Goal: Answer question/provide support

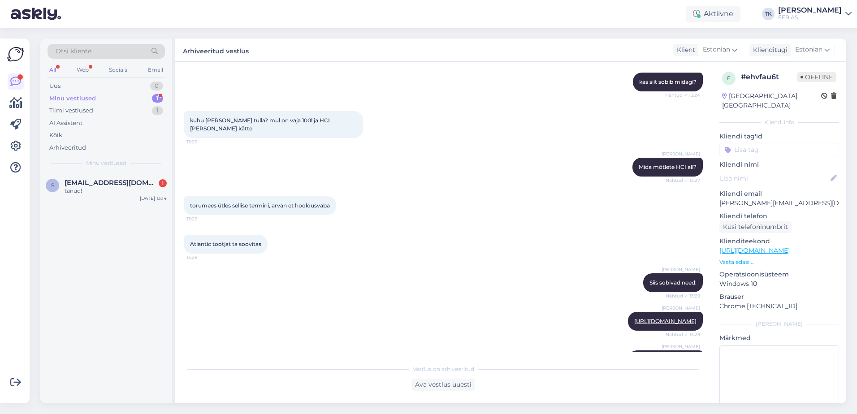
click at [129, 197] on div "s [EMAIL_ADDRESS][DOMAIN_NAME] 1 tänud! [DATE] 13:14" at bounding box center [106, 189] width 132 height 32
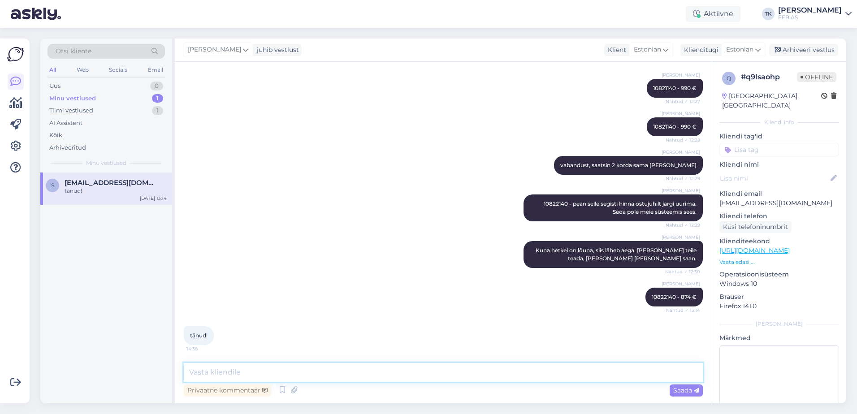
click at [356, 371] on textarea at bounding box center [443, 372] width 519 height 19
click at [374, 282] on div "[PERSON_NAME] 10822140 - 874 € Nähtud ✓ 13:14" at bounding box center [443, 297] width 519 height 39
click at [803, 51] on div "Arhiveeri vestlus" at bounding box center [803, 50] width 69 height 12
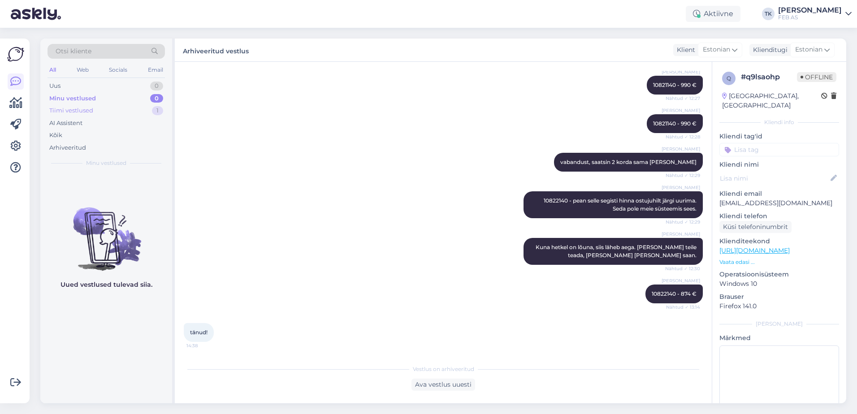
click at [91, 112] on div "Tiimi vestlused" at bounding box center [71, 110] width 44 height 9
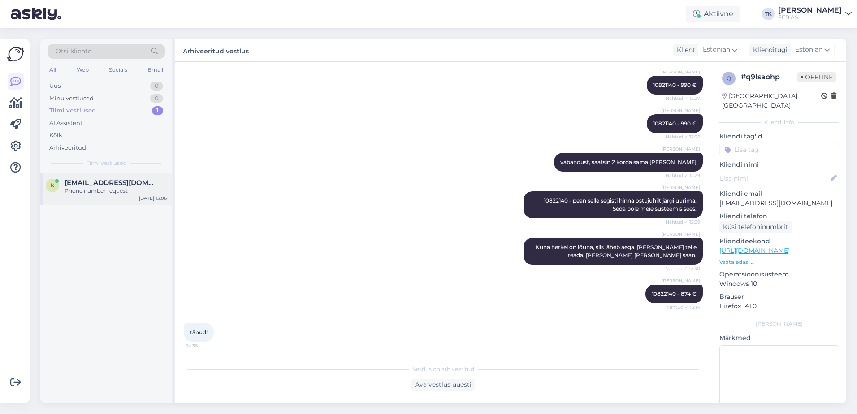
click at [84, 186] on span "[EMAIL_ADDRESS][DOMAIN_NAME]" at bounding box center [111, 183] width 93 height 8
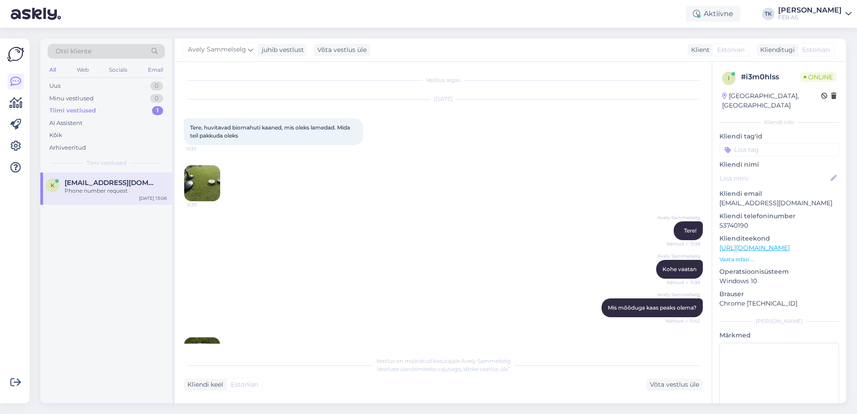
scroll to position [567, 0]
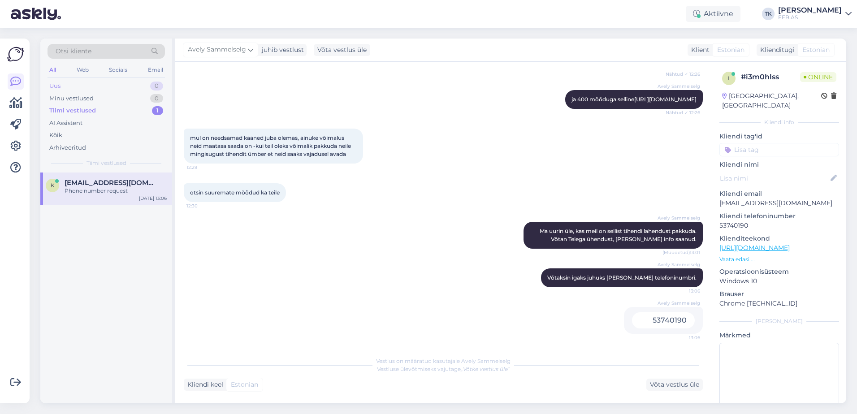
click at [78, 87] on div "Uus 0" at bounding box center [105, 86] width 117 height 13
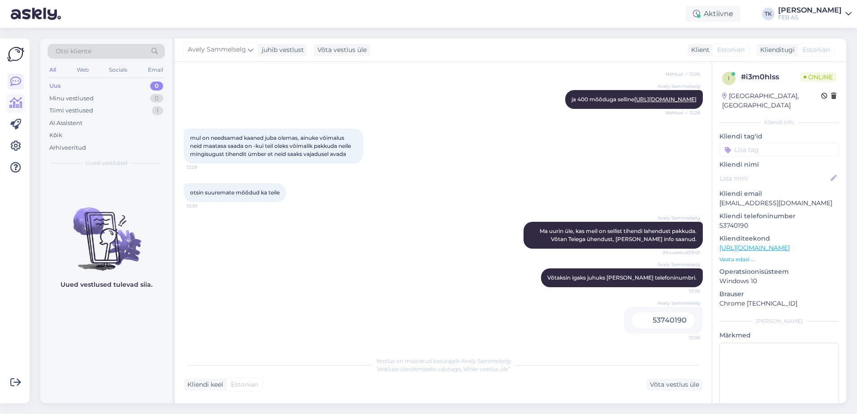
click at [8, 106] on link at bounding box center [16, 103] width 16 height 16
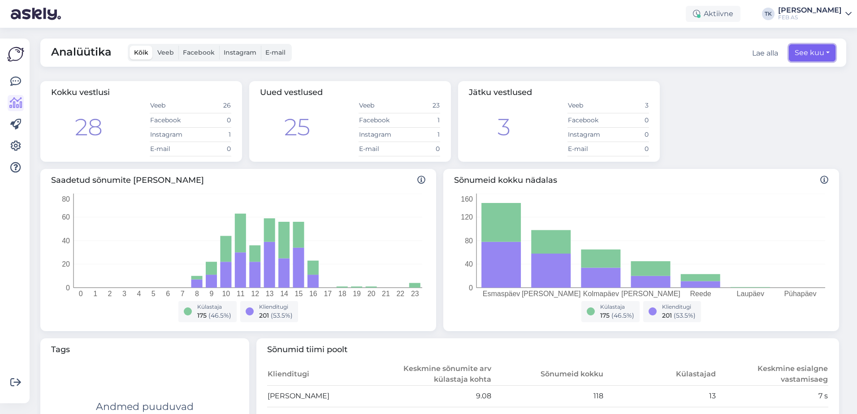
click at [805, 56] on button "See kuu" at bounding box center [812, 52] width 47 height 17
select select "8"
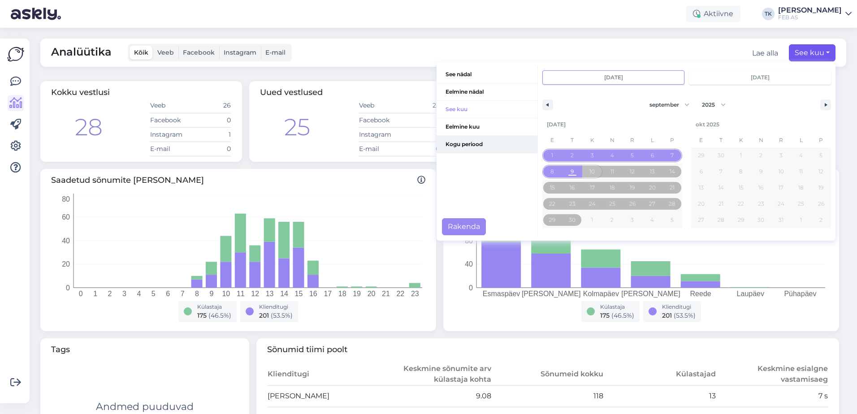
click at [478, 142] on span "Kogu periood" at bounding box center [486, 144] width 101 height 17
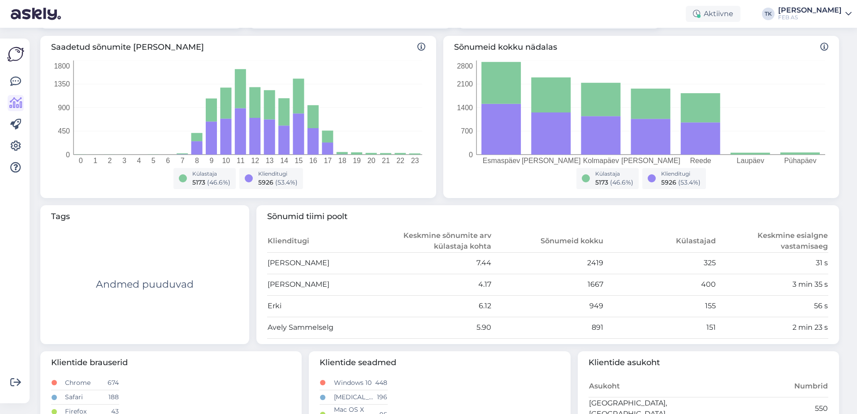
scroll to position [134, 0]
